Goal: Register for event/course

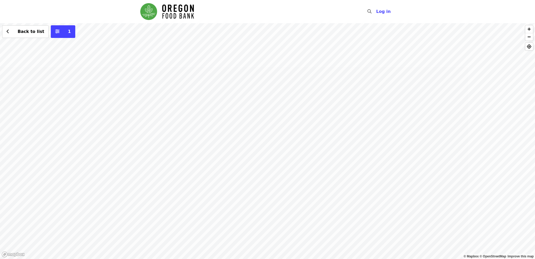
click at [162, 95] on div "Back to list 1" at bounding box center [267, 141] width 535 height 236
click at [167, 80] on span "See 2 actions at this location" at bounding box center [171, 79] width 69 height 5
click at [470, 34] on div "See 2 actions at this location Back to list 1" at bounding box center [267, 141] width 535 height 236
click at [255, 129] on div "Back to list 1" at bounding box center [267, 141] width 535 height 236
click at [269, 142] on button "See 4 actions at this location" at bounding box center [255, 139] width 69 height 6
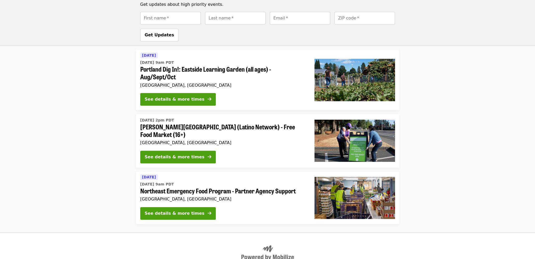
scroll to position [444, 0]
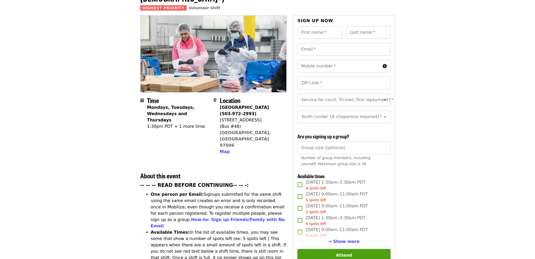
scroll to position [53, 0]
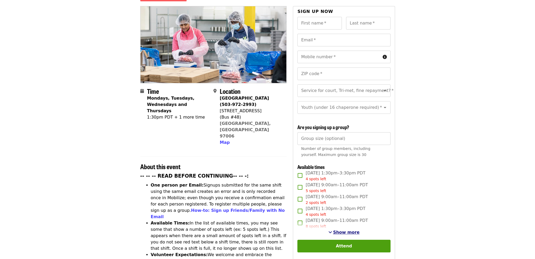
click at [338, 231] on span "Show more" at bounding box center [346, 232] width 27 height 5
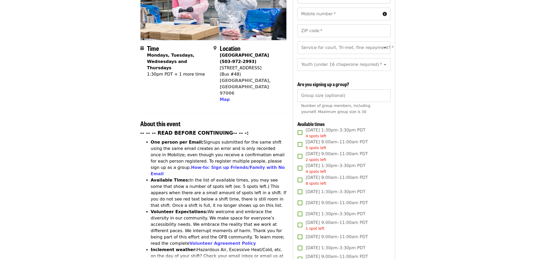
scroll to position [79, 0]
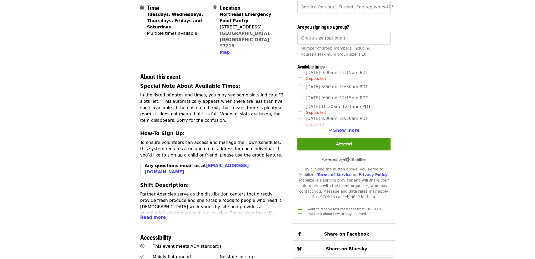
scroll to position [132, 0]
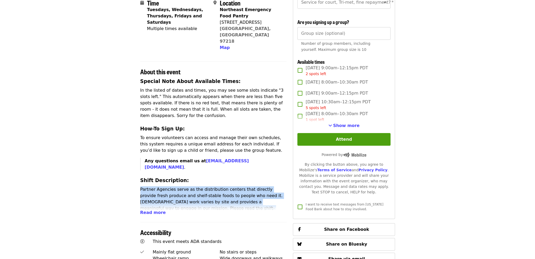
drag, startPoint x: 139, startPoint y: 162, endPoint x: 224, endPoint y: 190, distance: 89.3
click at [223, 191] on div "Time Tuesdays, Wednesdays, Thursdays, Fridays and Saturdays Multiple times avai…" at bounding box center [267, 173] width 263 height 510
click at [224, 190] on p "Partner Agencies serve as the distribution centers that directly provide fresh …" at bounding box center [213, 205] width 147 height 38
drag, startPoint x: 224, startPoint y: 190, endPoint x: 149, endPoint y: 166, distance: 78.6
click at [149, 186] on p "Partner Agencies serve as the distribution centers that directly provide fresh …" at bounding box center [213, 205] width 147 height 38
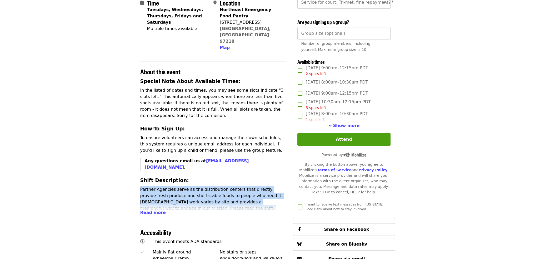
click at [149, 186] on p "Partner Agencies serve as the distribution centers that directly provide fresh …" at bounding box center [213, 205] width 147 height 38
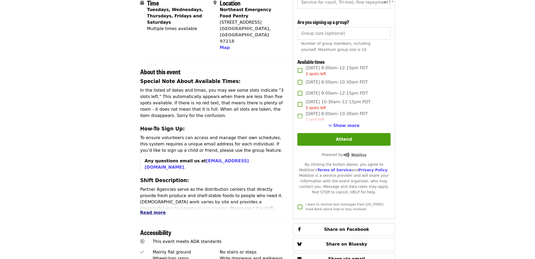
click at [149, 210] on span "Read more" at bounding box center [153, 212] width 26 height 5
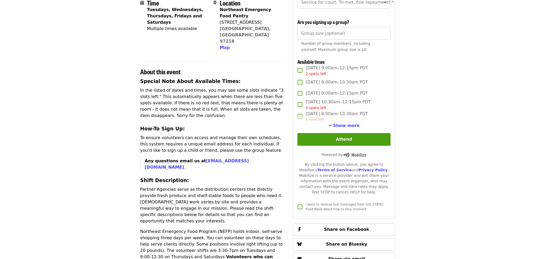
drag, startPoint x: 154, startPoint y: 167, endPoint x: 218, endPoint y: 190, distance: 67.9
click at [218, 190] on p "Partner Agencies serve as the distribution centers that directly provide fresh …" at bounding box center [213, 205] width 147 height 38
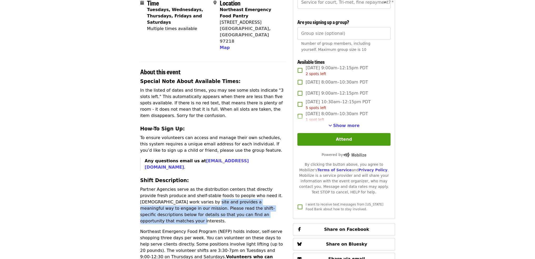
drag, startPoint x: 218, startPoint y: 190, endPoint x: 160, endPoint y: 174, distance: 60.1
click at [161, 186] on p "Partner Agencies serve as the distribution centers that directly provide fresh …" at bounding box center [213, 205] width 147 height 38
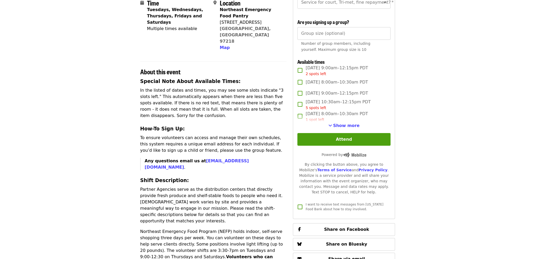
click at [160, 186] on p "Partner Agencies serve as the distribution centers that directly provide fresh …" at bounding box center [213, 205] width 147 height 38
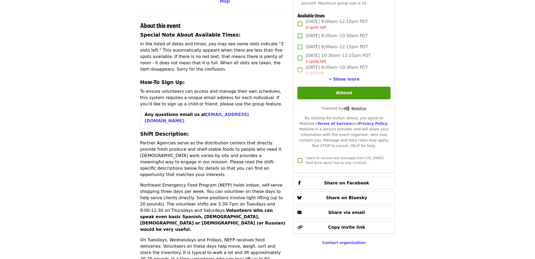
scroll to position [158, 0]
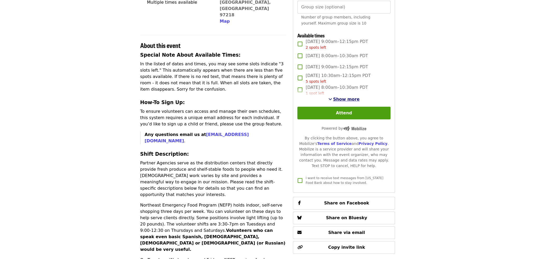
click at [340, 102] on span "Show more" at bounding box center [346, 99] width 27 height 5
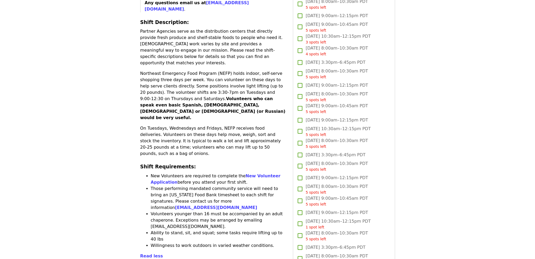
scroll to position [184, 0]
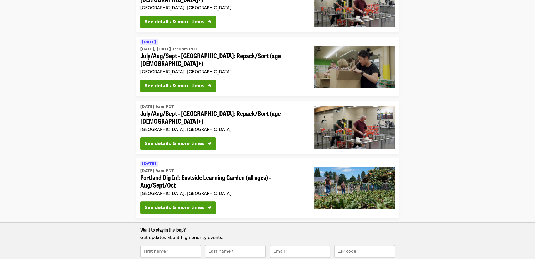
scroll to position [184, 0]
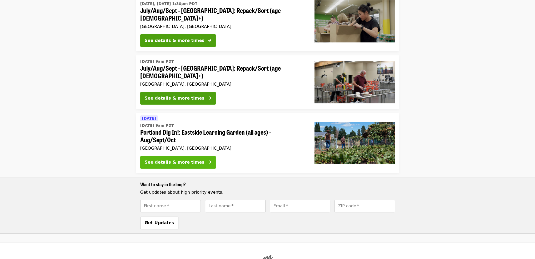
click at [176, 159] on div "See details & more times" at bounding box center [175, 162] width 60 height 6
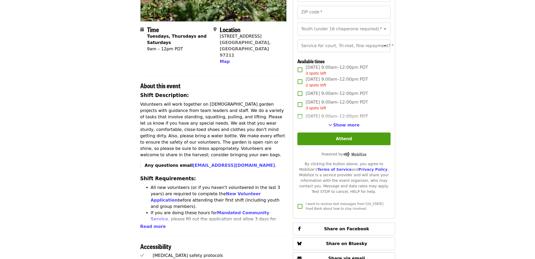
scroll to position [105, 0]
click at [152, 224] on span "Read more" at bounding box center [153, 226] width 26 height 5
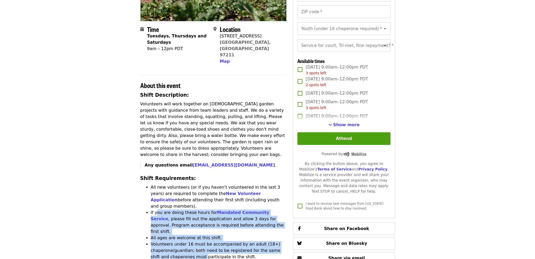
drag, startPoint x: 184, startPoint y: 225, endPoint x: 155, endPoint y: 189, distance: 45.6
click at [156, 190] on ul "All new volunteers (or if you haven't volunteered in the last 3 years) are requ…" at bounding box center [213, 231] width 147 height 95
click at [155, 209] on li "If you are doing these hours for Mandated Community Service , please fill out t…" at bounding box center [219, 221] width 136 height 25
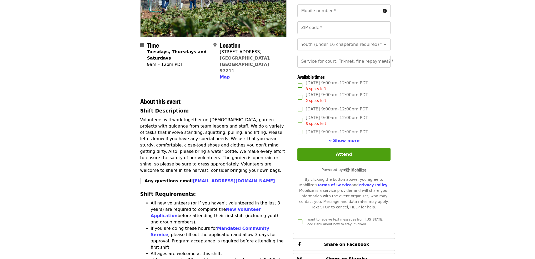
scroll to position [53, 0]
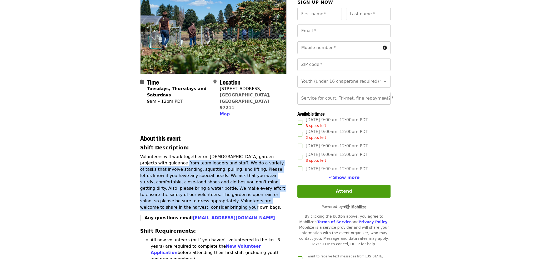
drag, startPoint x: 151, startPoint y: 151, endPoint x: 231, endPoint y: 191, distance: 89.5
click at [231, 191] on p "Volunteers will work together on [DEMOGRAPHIC_DATA] garden projects with guidan…" at bounding box center [213, 182] width 147 height 57
click at [232, 191] on p "Volunteers will work together on [DEMOGRAPHIC_DATA] garden projects with guidan…" at bounding box center [213, 182] width 147 height 57
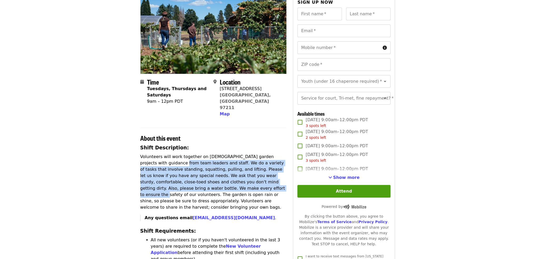
drag, startPoint x: 232, startPoint y: 191, endPoint x: 195, endPoint y: 175, distance: 40.2
click at [195, 175] on p "Volunteers will work together on [DEMOGRAPHIC_DATA] garden projects with guidan…" at bounding box center [213, 182] width 147 height 57
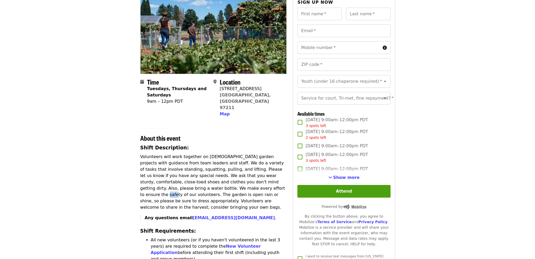
click at [195, 175] on p "Volunteers will work together on [DEMOGRAPHIC_DATA] garden projects with guidan…" at bounding box center [213, 182] width 147 height 57
click at [224, 190] on p "Volunteers will work together on [DEMOGRAPHIC_DATA] garden projects with guidan…" at bounding box center [213, 182] width 147 height 57
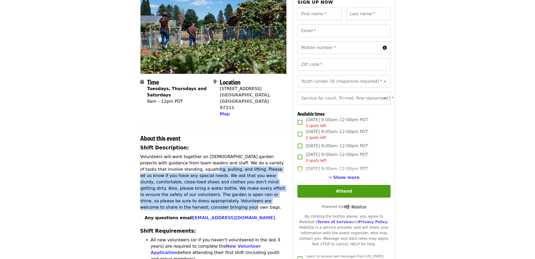
drag, startPoint x: 233, startPoint y: 190, endPoint x: 170, endPoint y: 157, distance: 70.6
click at [170, 157] on p "Volunteers will work together on [DEMOGRAPHIC_DATA] garden projects with guidan…" at bounding box center [213, 182] width 147 height 57
